Goal: Information Seeking & Learning: Learn about a topic

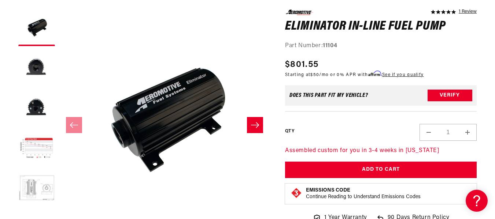
scroll to position [98, 0]
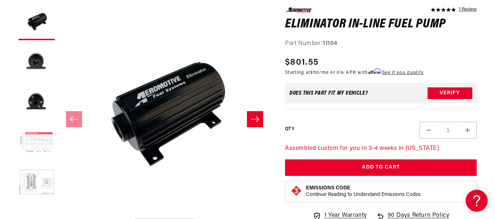
click at [42, 142] on button "Load image 4 in gallery view" at bounding box center [36, 143] width 37 height 37
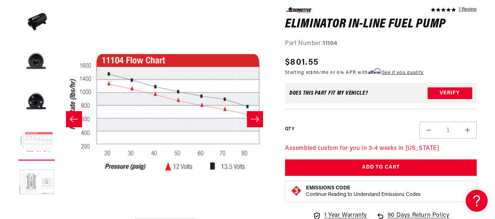
scroll to position [0, 635]
click at [59, 214] on button "Open media 4 in modal" at bounding box center [59, 215] width 0 height 0
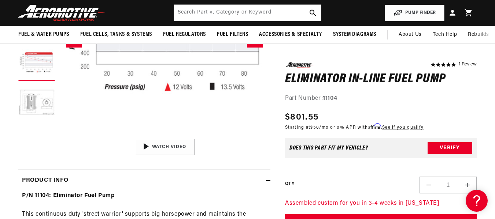
scroll to position [137, 0]
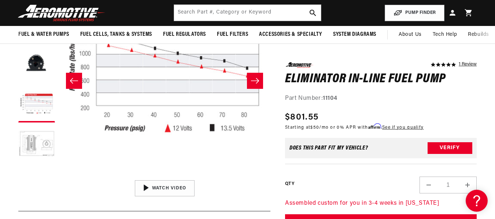
click at [259, 79] on icon "Slide right" at bounding box center [255, 80] width 9 height 7
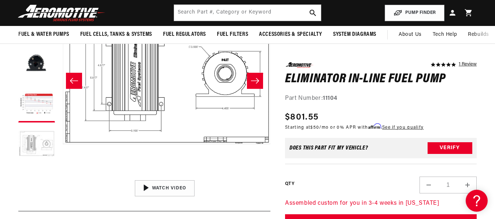
click at [259, 79] on icon "Slide right" at bounding box center [255, 80] width 9 height 7
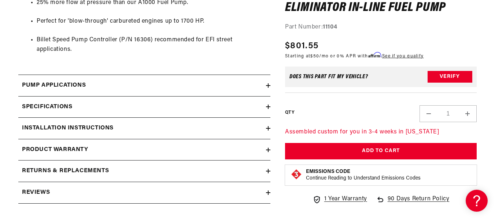
scroll to position [686, 0]
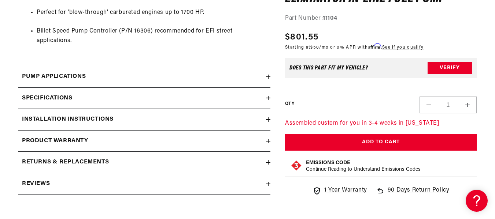
click at [229, 102] on div "Specifications" at bounding box center [142, 99] width 248 height 10
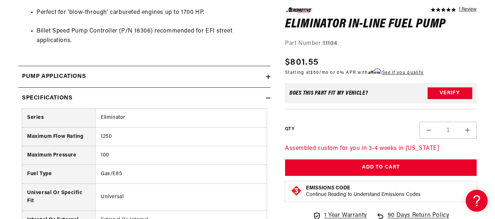
click at [103, 156] on td "100" at bounding box center [180, 156] width 171 height 19
click at [148, 154] on td "100" at bounding box center [180, 156] width 171 height 19
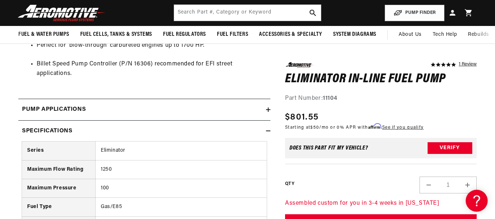
scroll to position [595, 0]
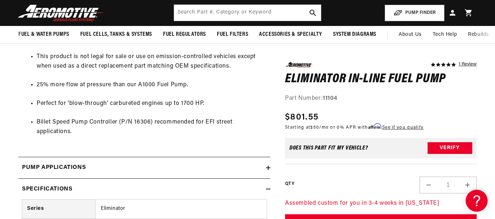
click at [198, 169] on div "Pump Applications" at bounding box center [142, 168] width 248 height 10
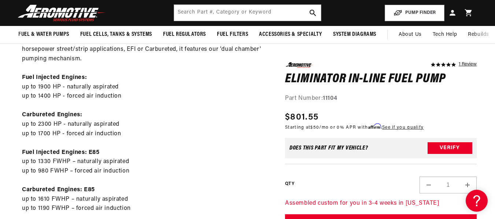
scroll to position [0, 0]
